Goal: Navigation & Orientation: Find specific page/section

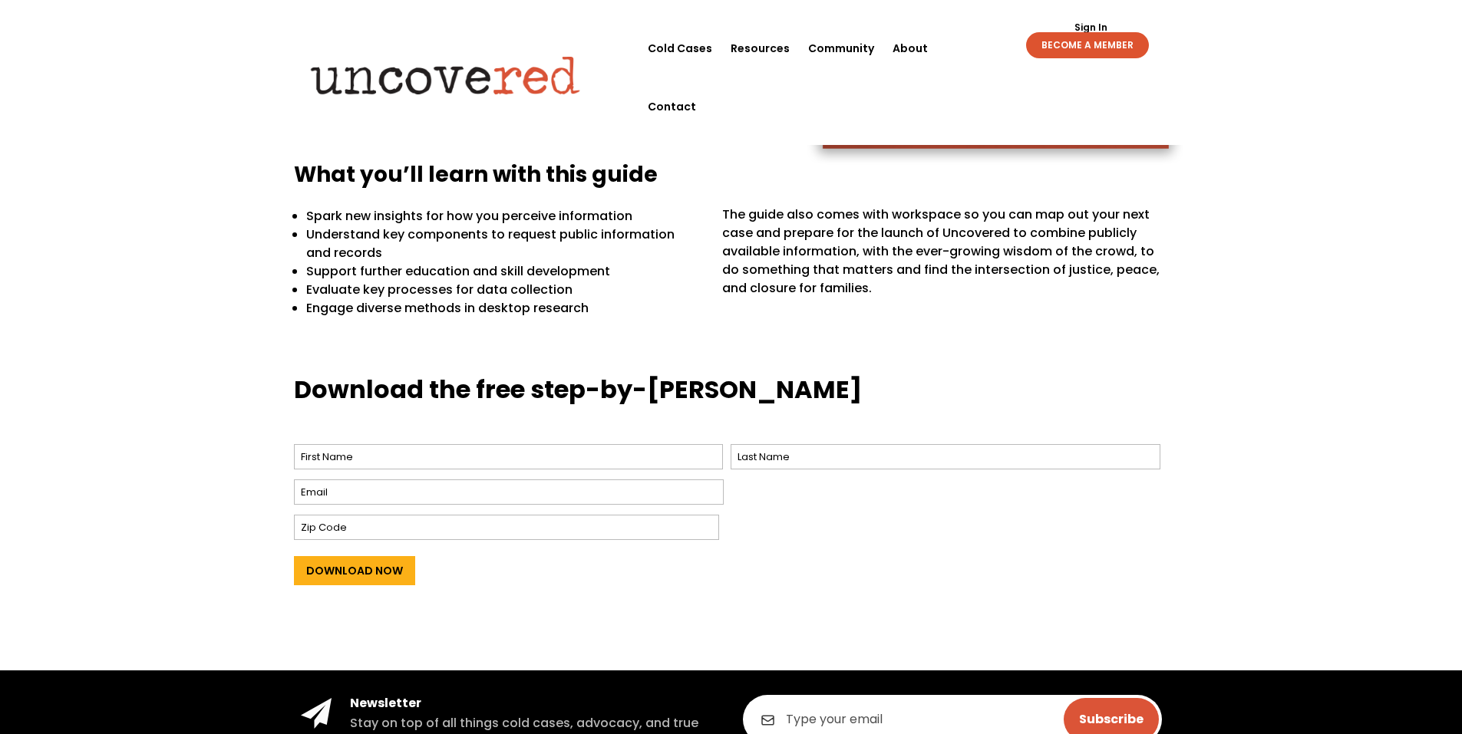
scroll to position [407, 0]
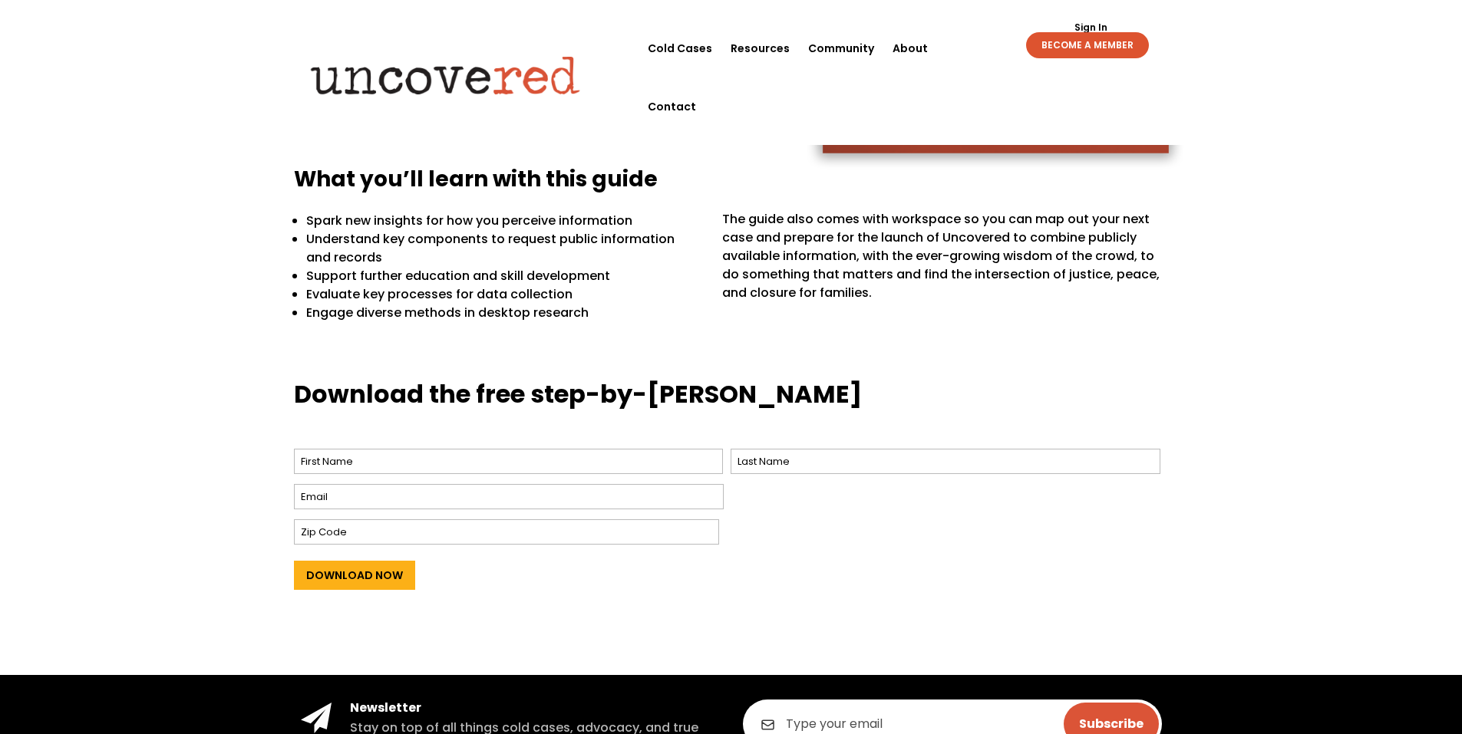
click at [69, 185] on div "What you’ll learn with this guide [PERSON_NAME] new insights for how you percei…" at bounding box center [731, 259] width 1462 height 191
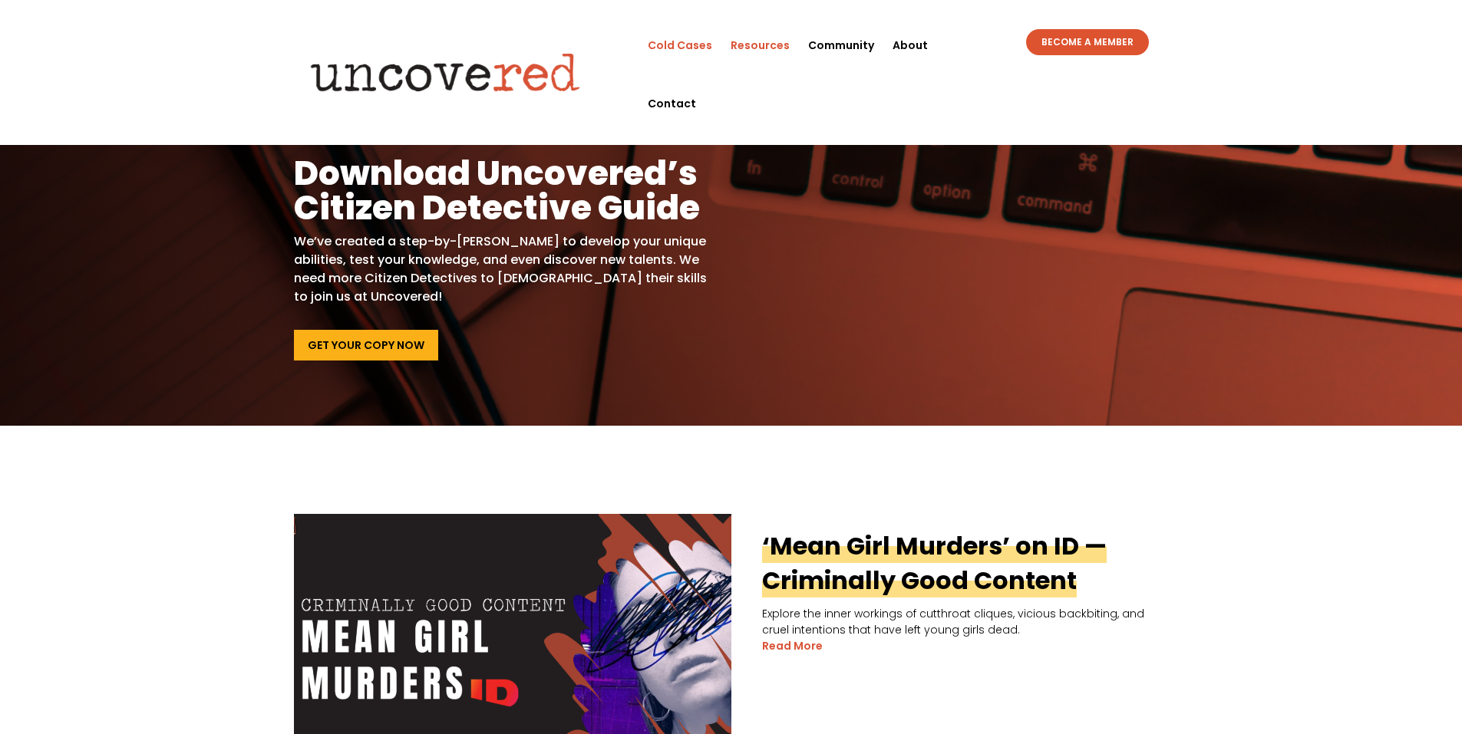
click at [699, 41] on link "Cold Cases" at bounding box center [680, 45] width 64 height 58
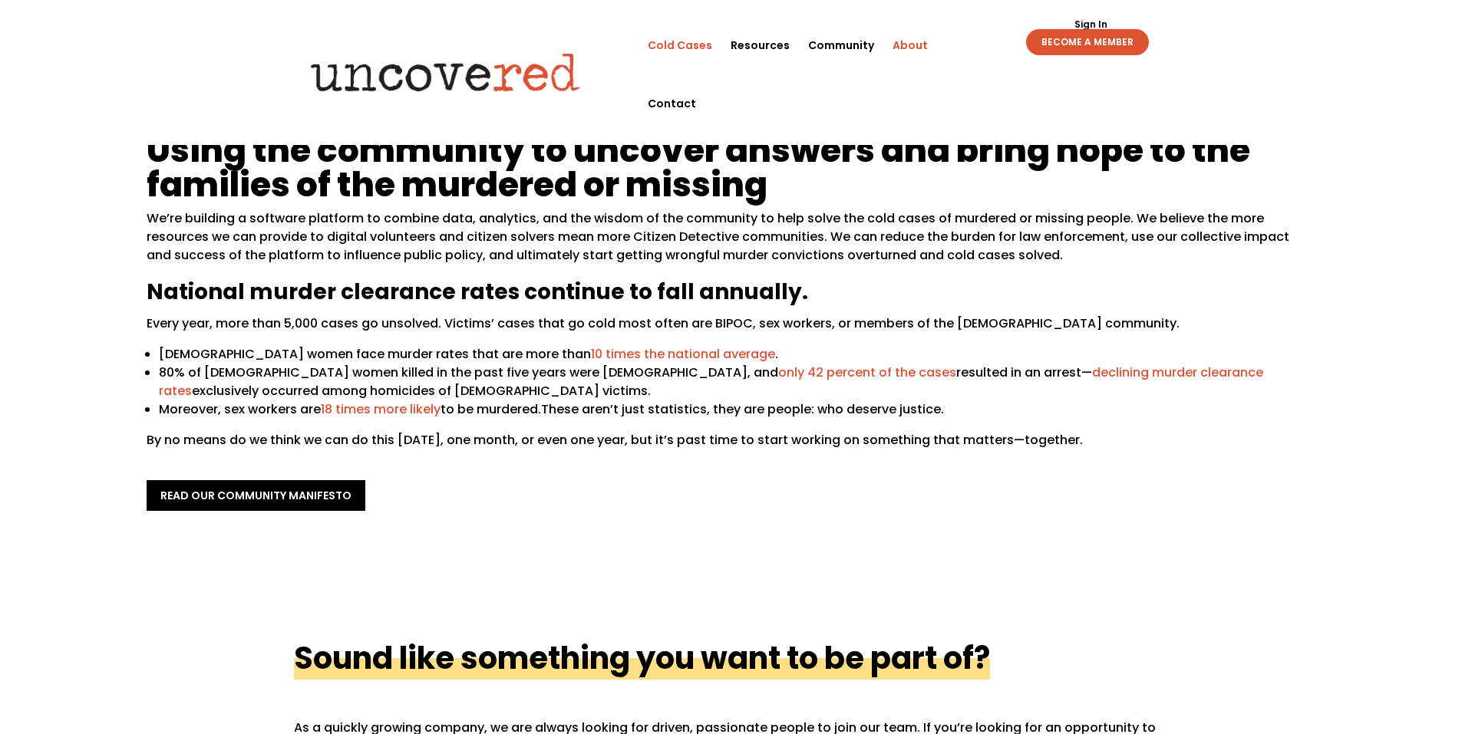
click at [700, 55] on link "Cold Cases" at bounding box center [680, 45] width 64 height 58
